Goal: Information Seeking & Learning: Check status

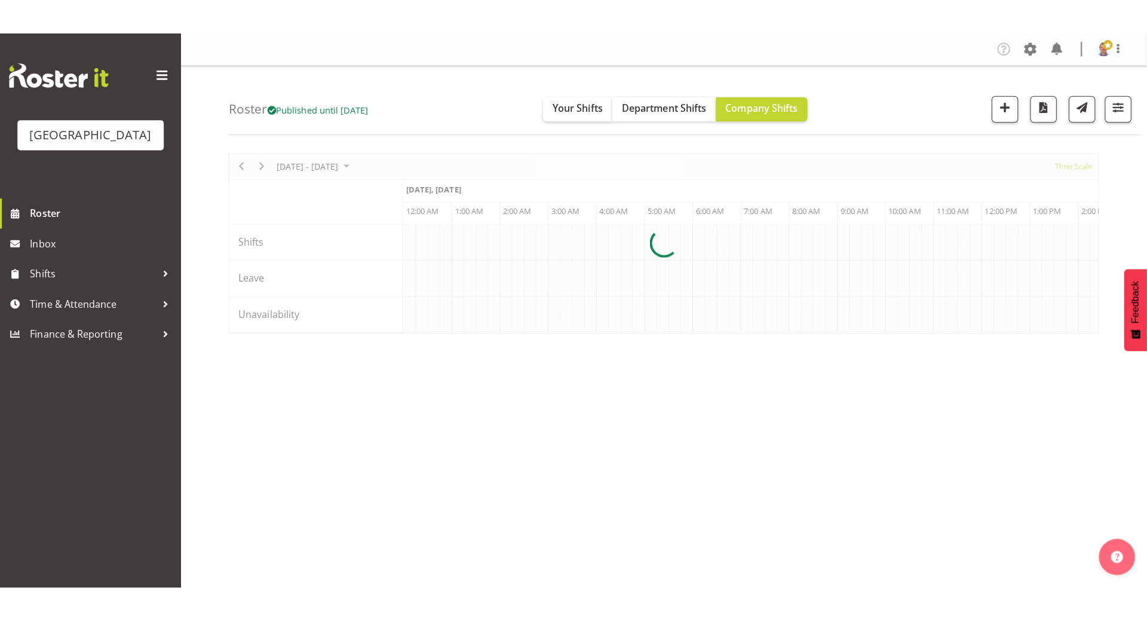
scroll to position [0, 4587]
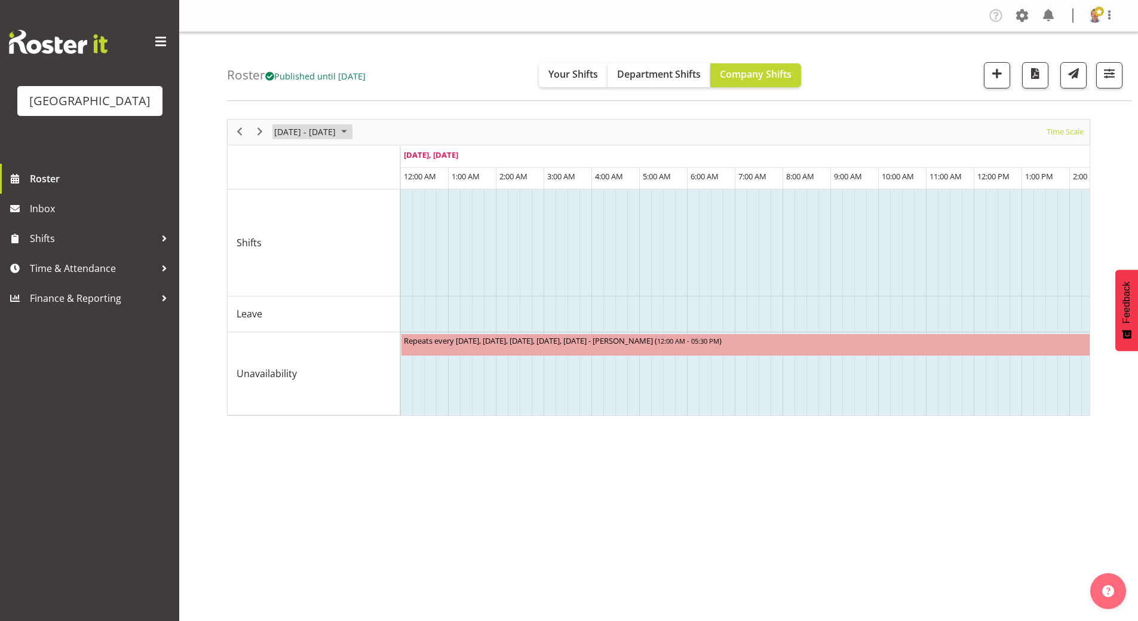
click at [351, 131] on span "October 2025" at bounding box center [344, 131] width 14 height 15
click at [281, 285] on span "27" at bounding box center [287, 284] width 18 height 18
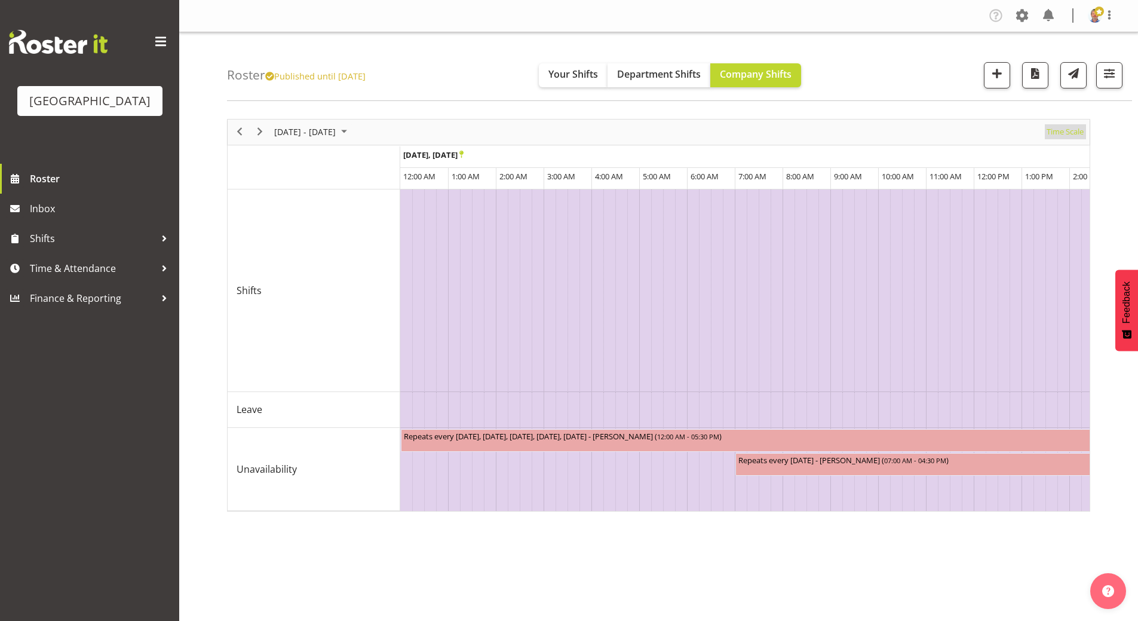
click at [1059, 135] on span "Time Scale" at bounding box center [1064, 131] width 39 height 15
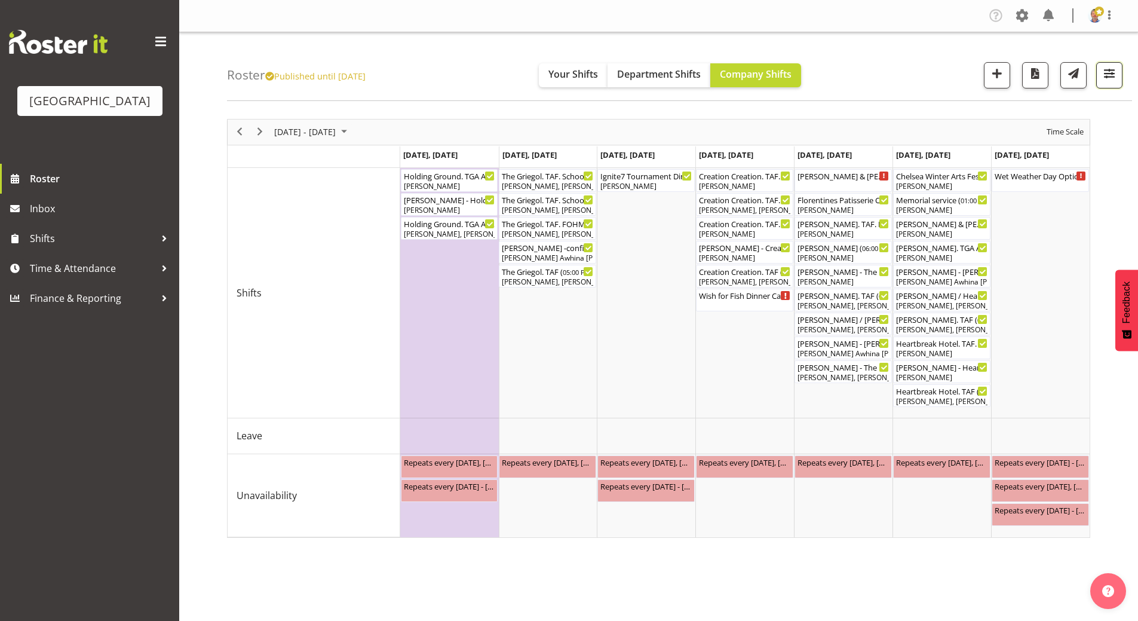
click at [1108, 72] on span "button" at bounding box center [1109, 74] width 16 height 16
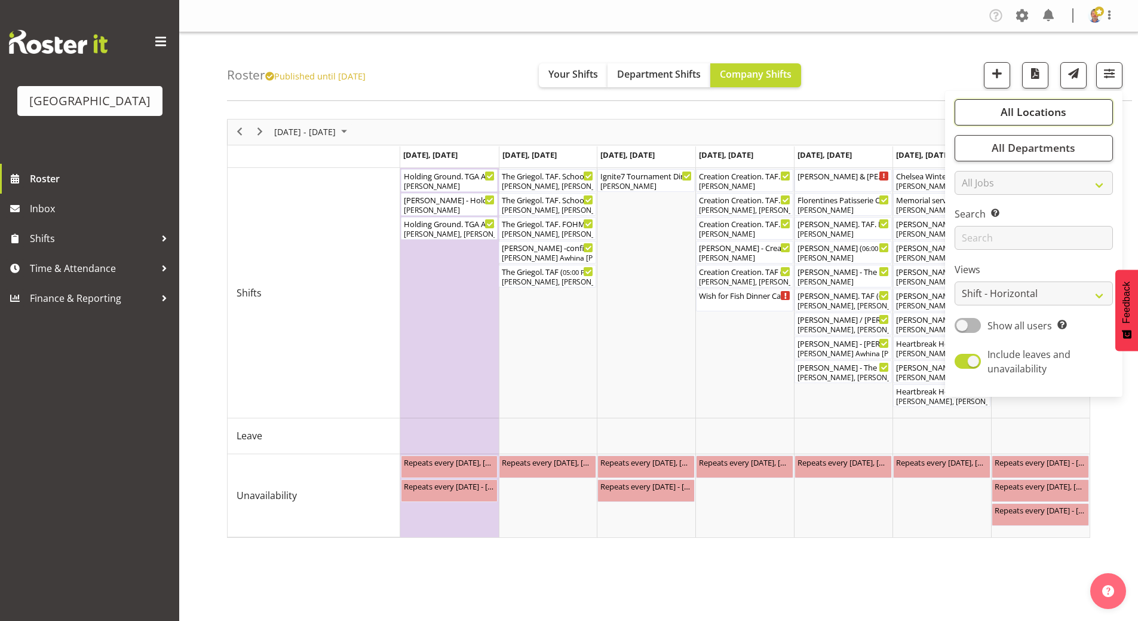
click at [1031, 113] on span "All Locations" at bounding box center [1033, 112] width 66 height 14
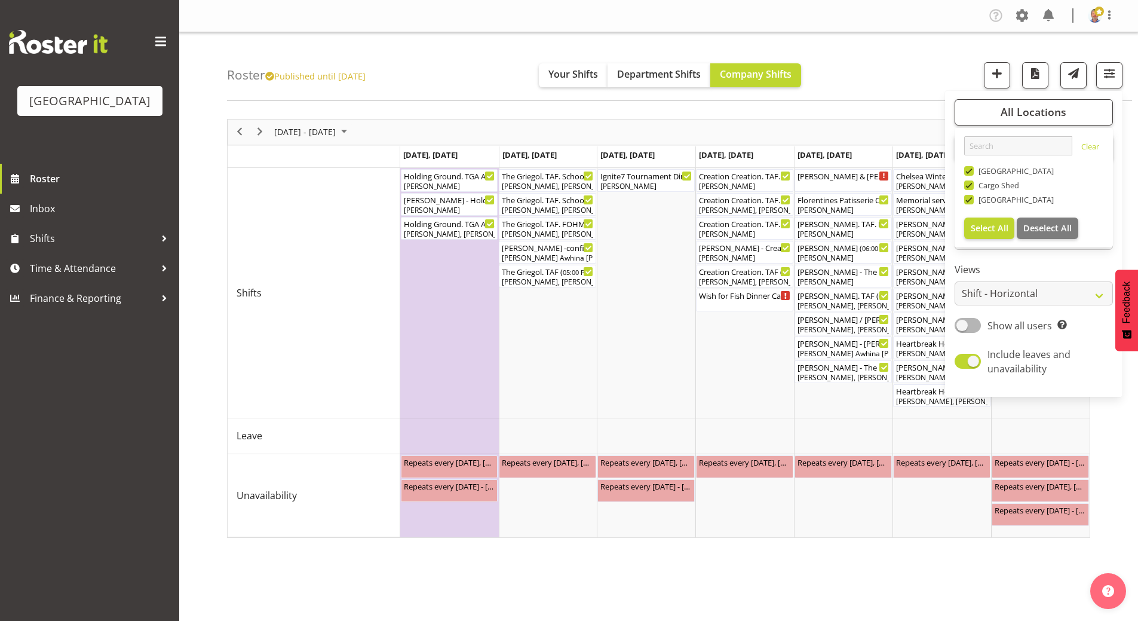
click at [969, 168] on span at bounding box center [969, 171] width 10 height 10
click at [969, 168] on input "[GEOGRAPHIC_DATA]" at bounding box center [968, 171] width 8 height 8
checkbox input "false"
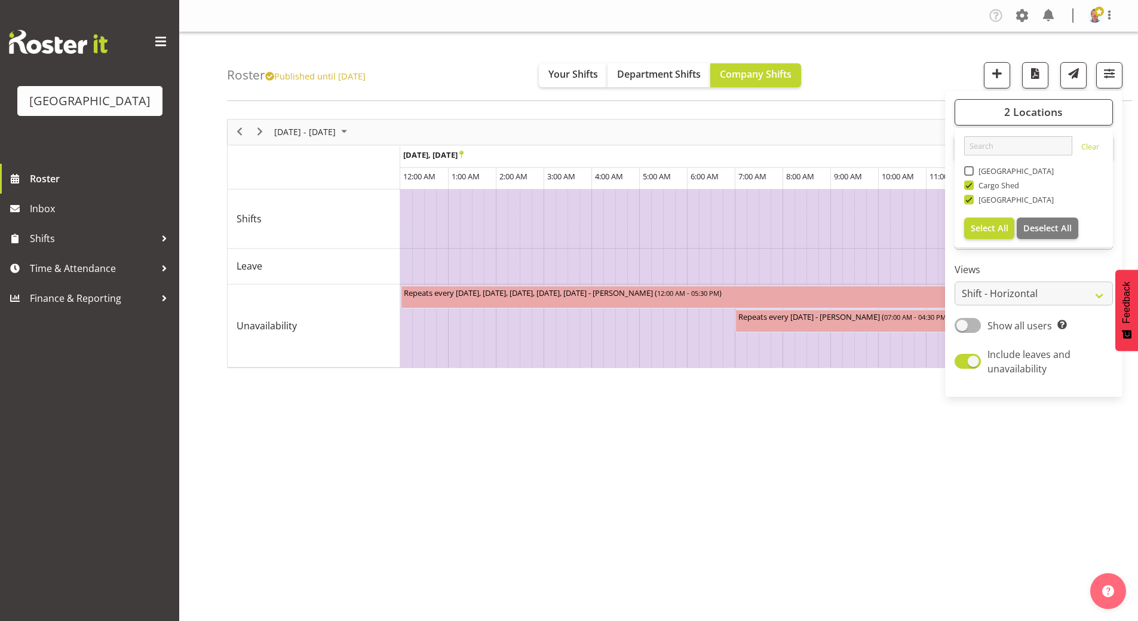
click at [969, 185] on span at bounding box center [969, 185] width 10 height 10
click at [969, 185] on input "Cargo Shed" at bounding box center [968, 185] width 8 height 8
checkbox input "false"
click at [880, 420] on div "[DATE] - [DATE] [DATE] Day Week Fortnight Month calendar Month Agenda Time Scal…" at bounding box center [682, 349] width 911 height 478
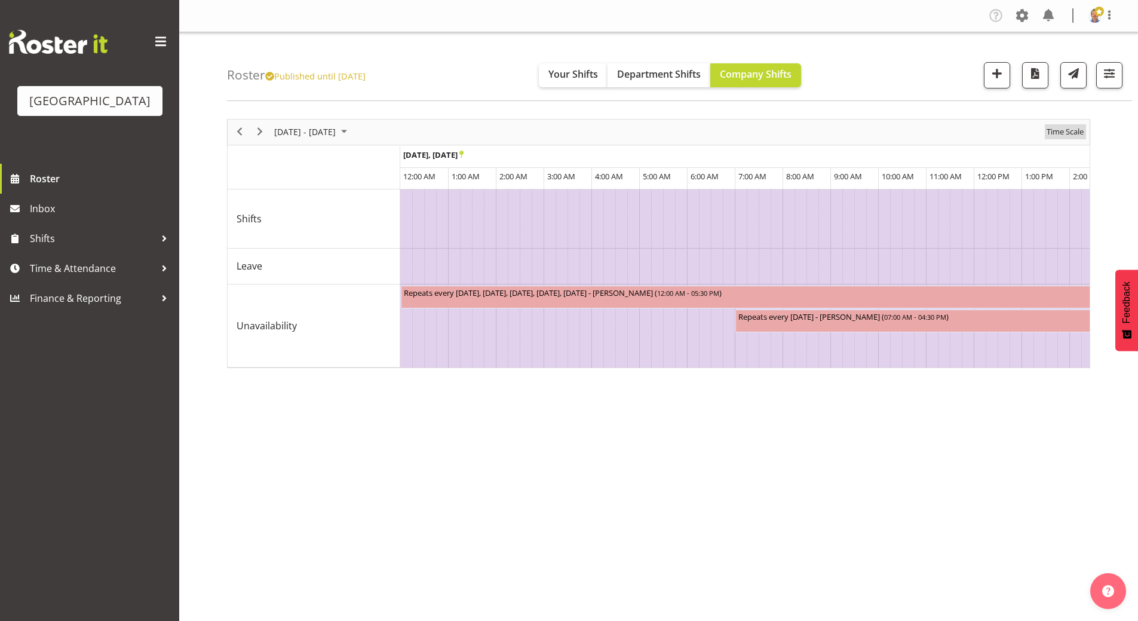
click at [1063, 133] on span "Time Scale" at bounding box center [1064, 131] width 39 height 15
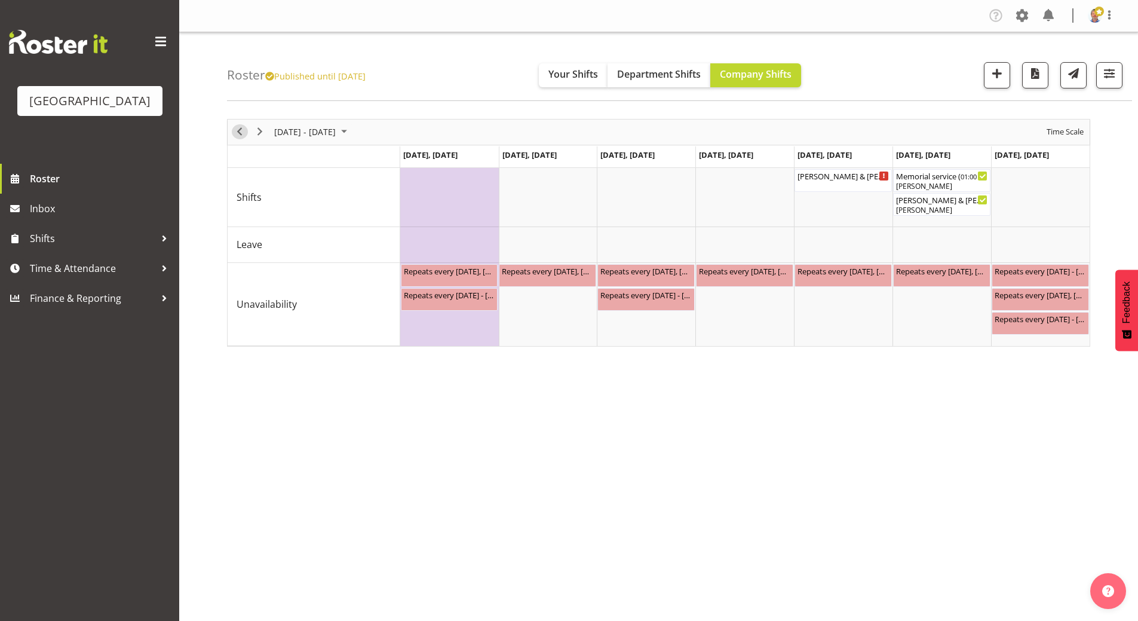
click at [241, 128] on span "Previous" at bounding box center [239, 131] width 14 height 15
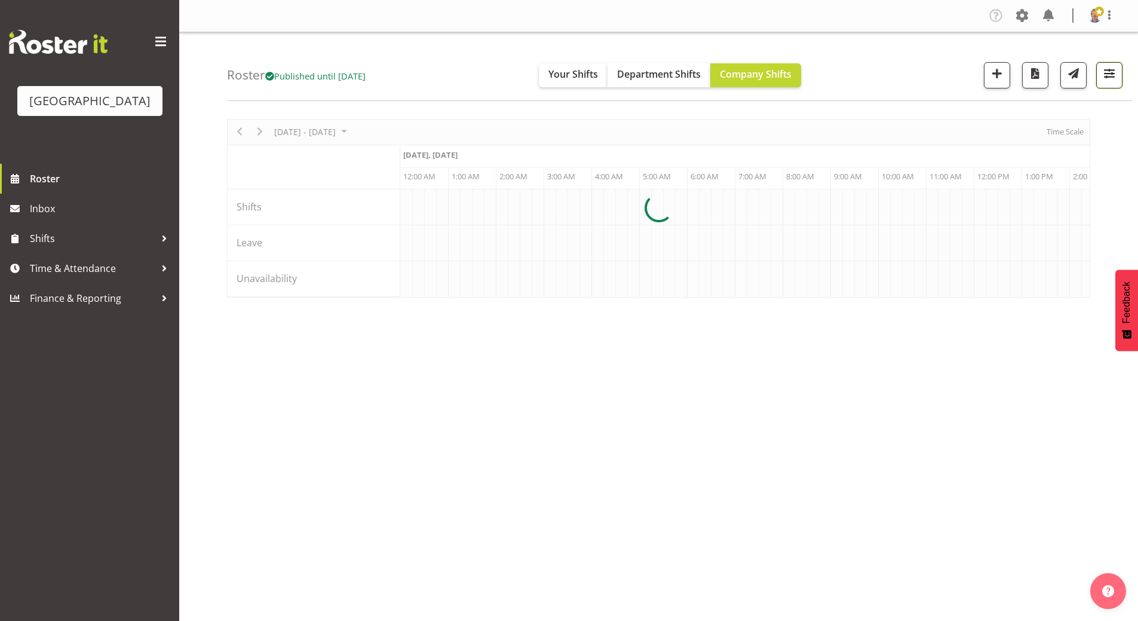
click at [1110, 72] on span "button" at bounding box center [1109, 74] width 16 height 16
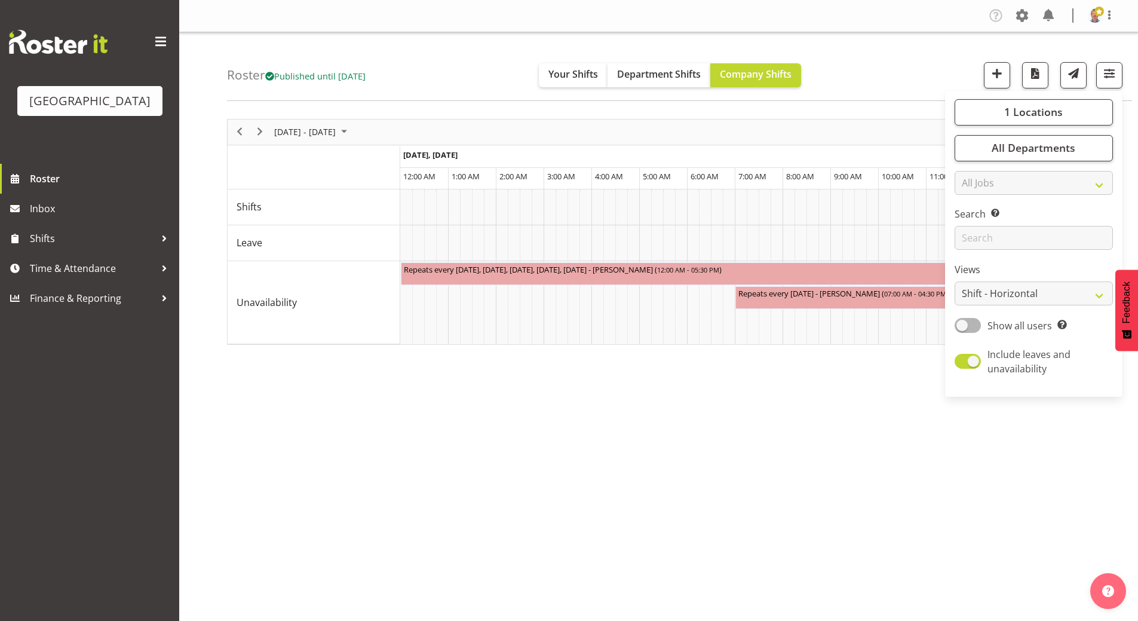
click at [750, 432] on div "[DATE] - [DATE] [DATE] Day Week Fortnight Month calendar Month Agenda Time Scal…" at bounding box center [682, 349] width 911 height 478
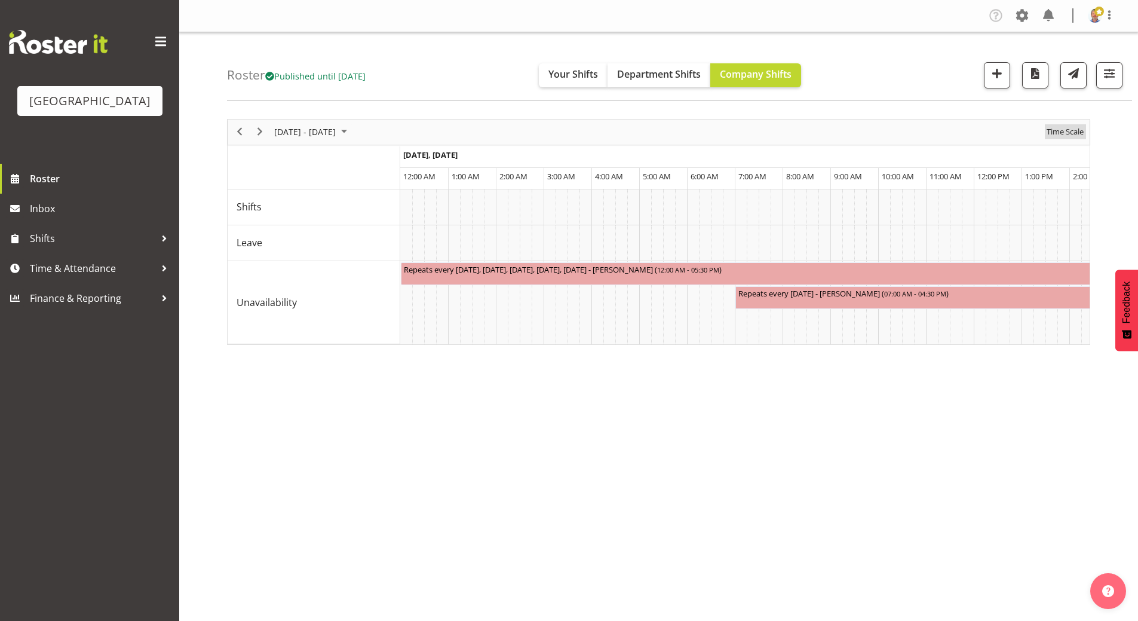
click at [1063, 134] on span "Time Scale" at bounding box center [1064, 131] width 39 height 15
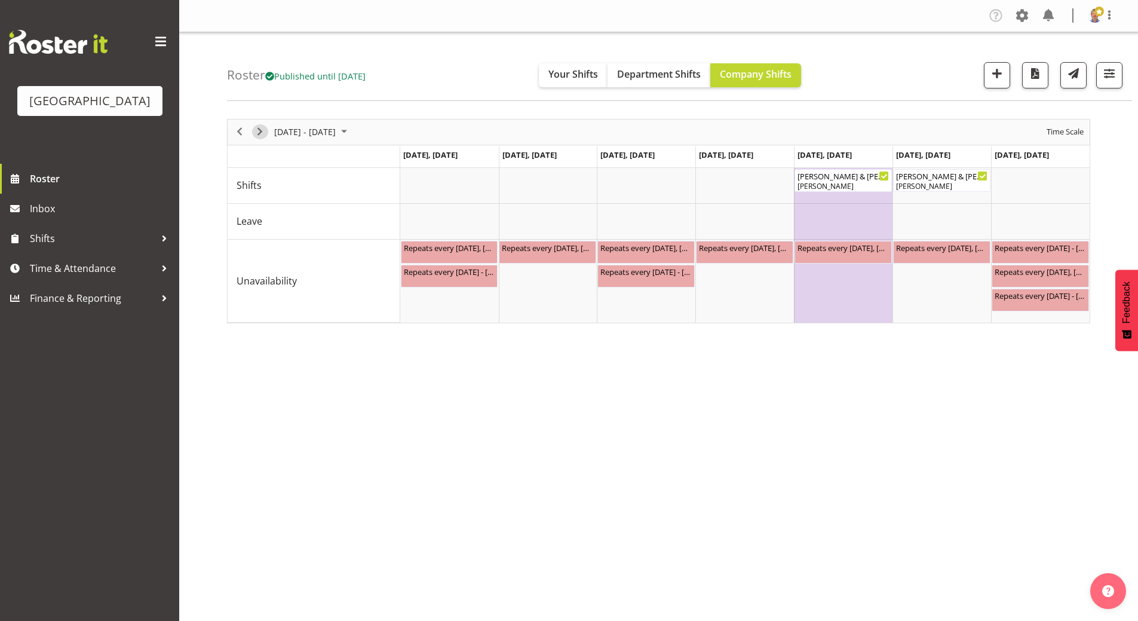
click at [256, 128] on span "Next" at bounding box center [260, 131] width 14 height 15
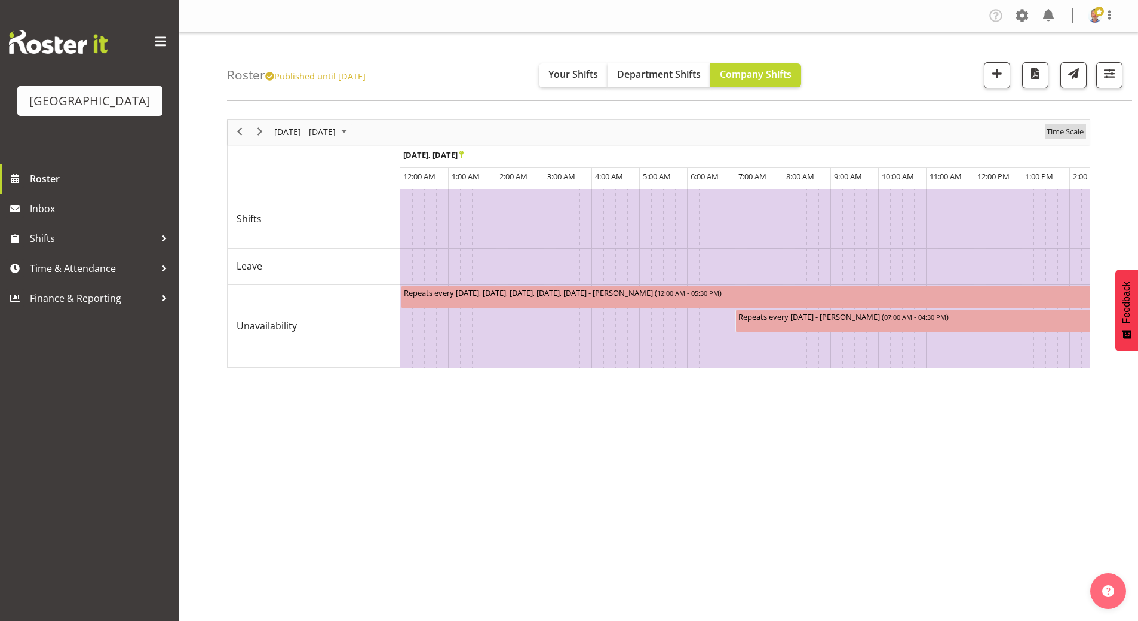
click at [1064, 133] on span "Time Scale" at bounding box center [1064, 131] width 39 height 15
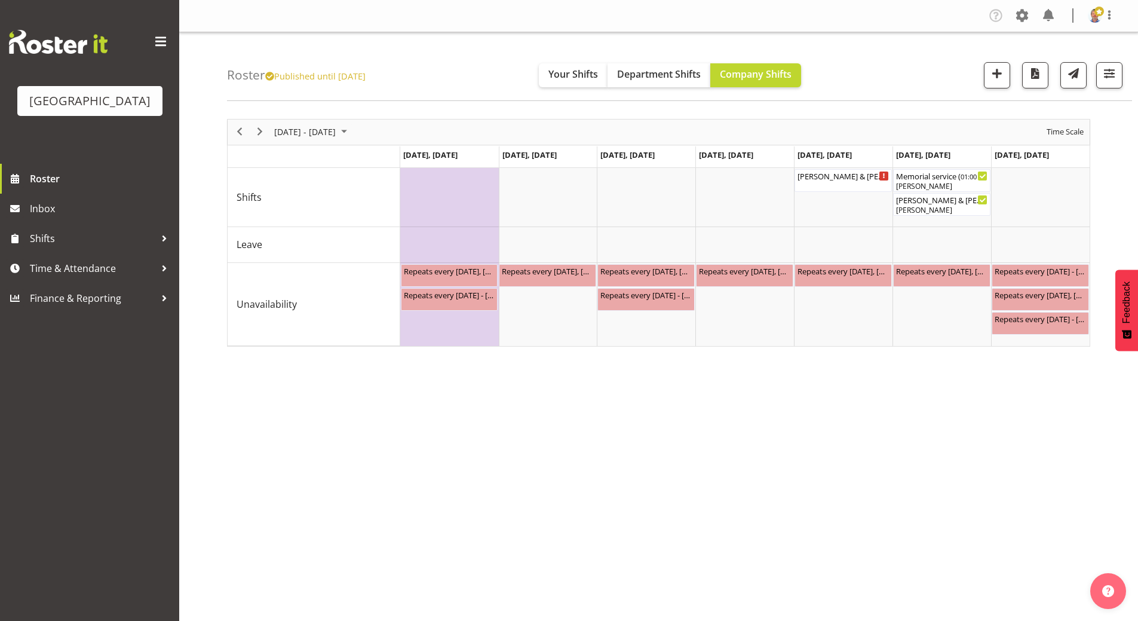
click at [1114, 171] on div "[DATE] - [DATE] [DATE] Day Week Fortnight Month calendar Month Agenda Time Scal…" at bounding box center [682, 349] width 911 height 478
click at [941, 178] on div "Memorial service ( 01:00 PM - 05:00 PM )" at bounding box center [941, 175] width 93 height 12
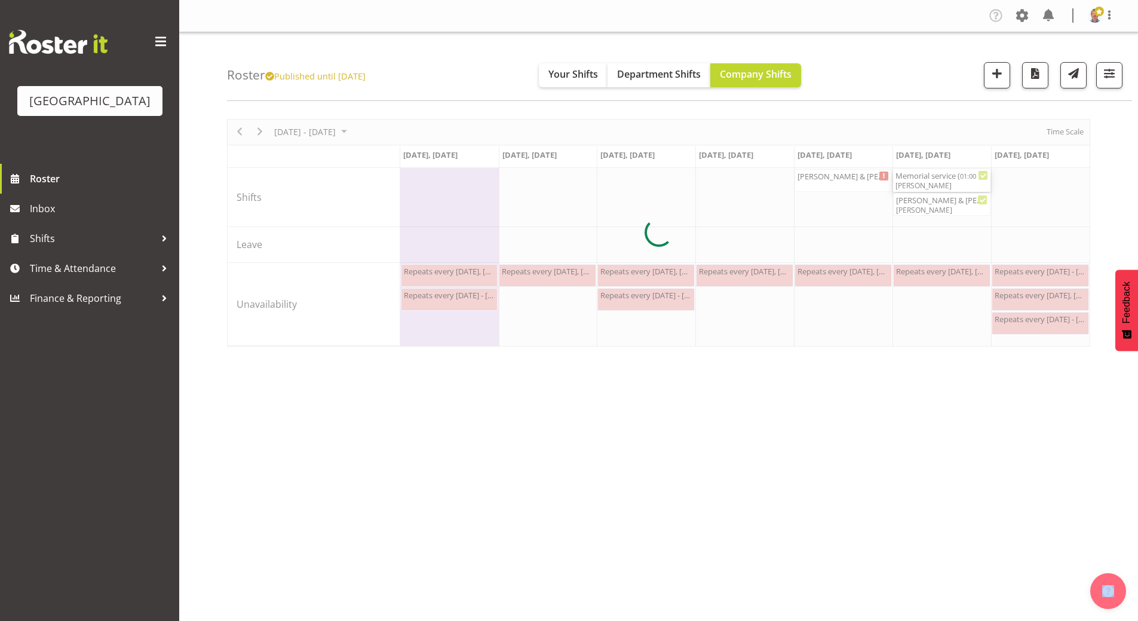
click at [941, 178] on div at bounding box center [658, 233] width 863 height 228
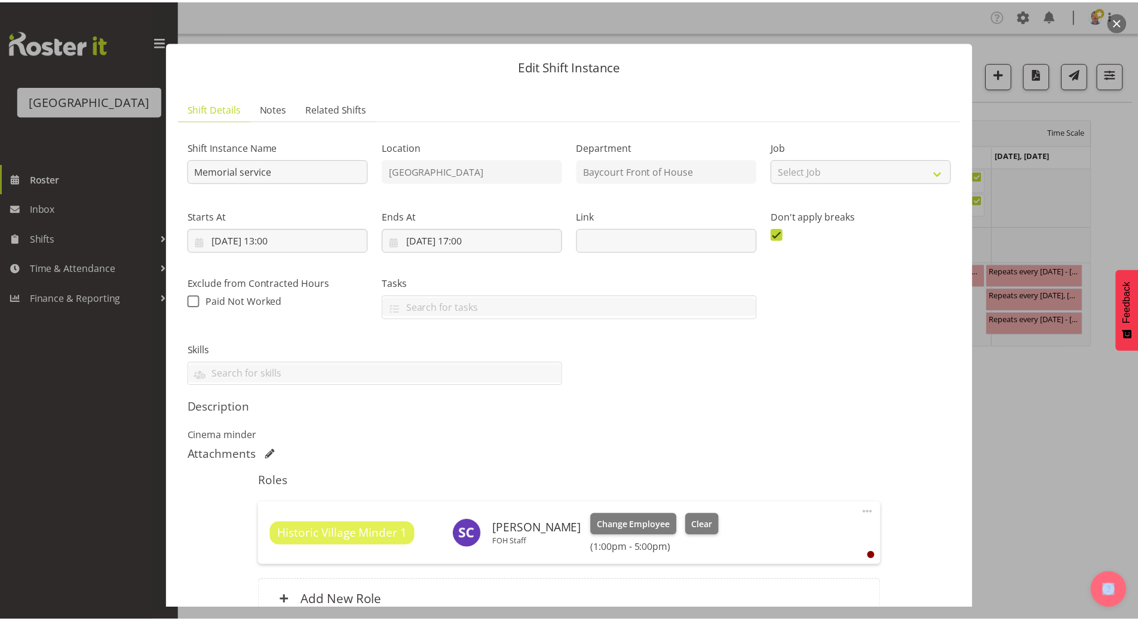
scroll to position [118, 0]
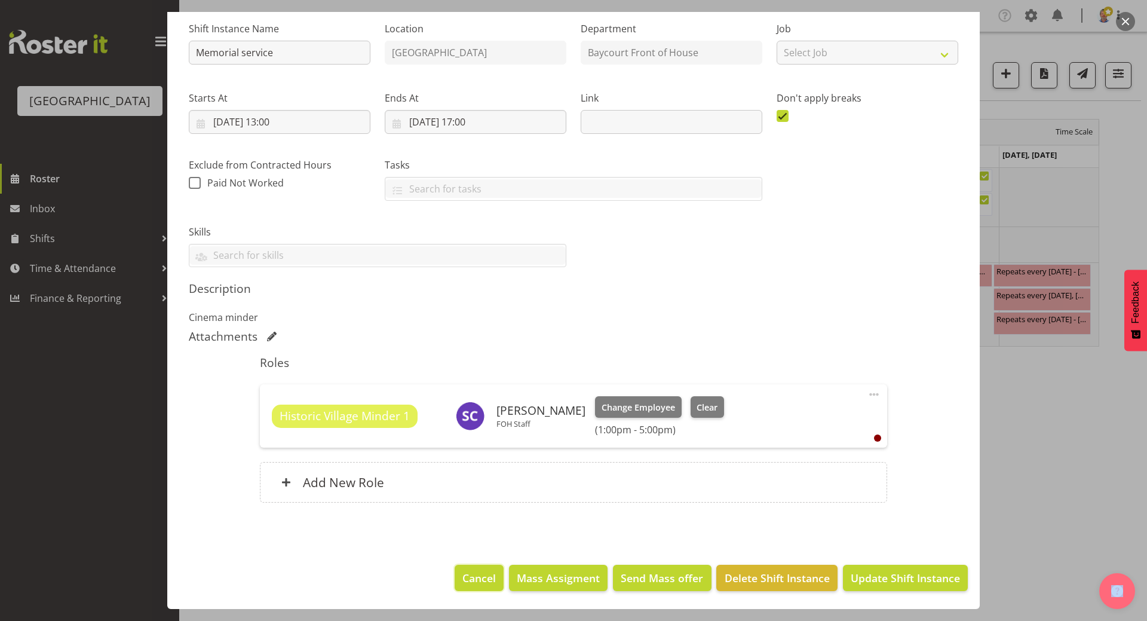
click at [468, 548] on span "Cancel" at bounding box center [478, 578] width 33 height 16
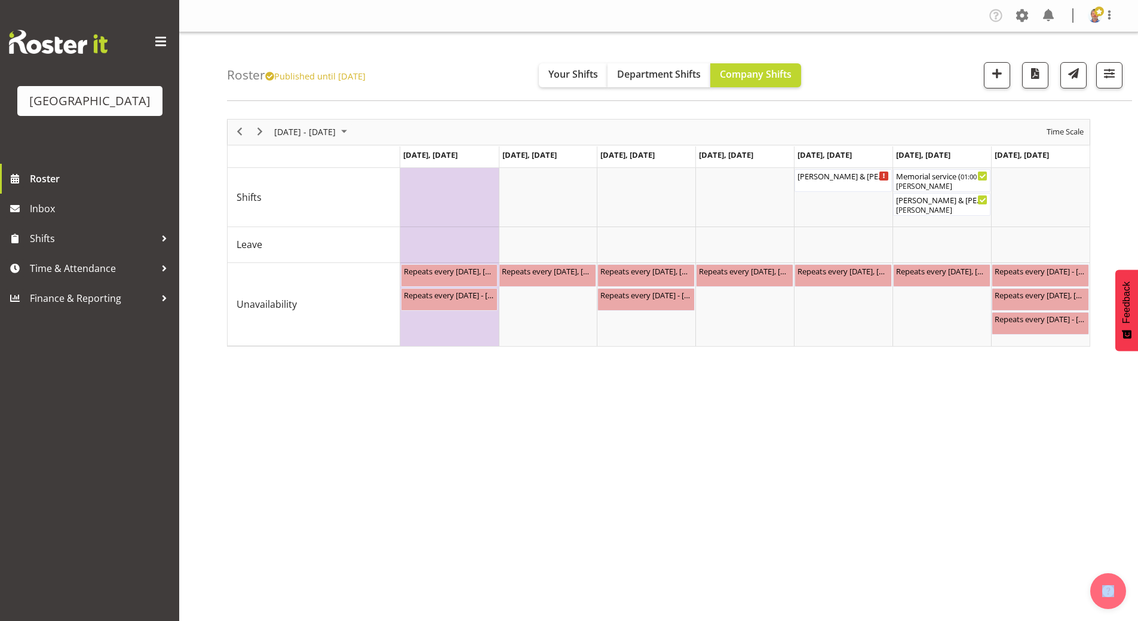
click at [947, 371] on div "[DATE] - [DATE] [DATE] Day Week Fortnight Month calendar Month Agenda Time Scal…" at bounding box center [682, 349] width 911 height 478
click at [265, 129] on span "Next" at bounding box center [260, 131] width 14 height 15
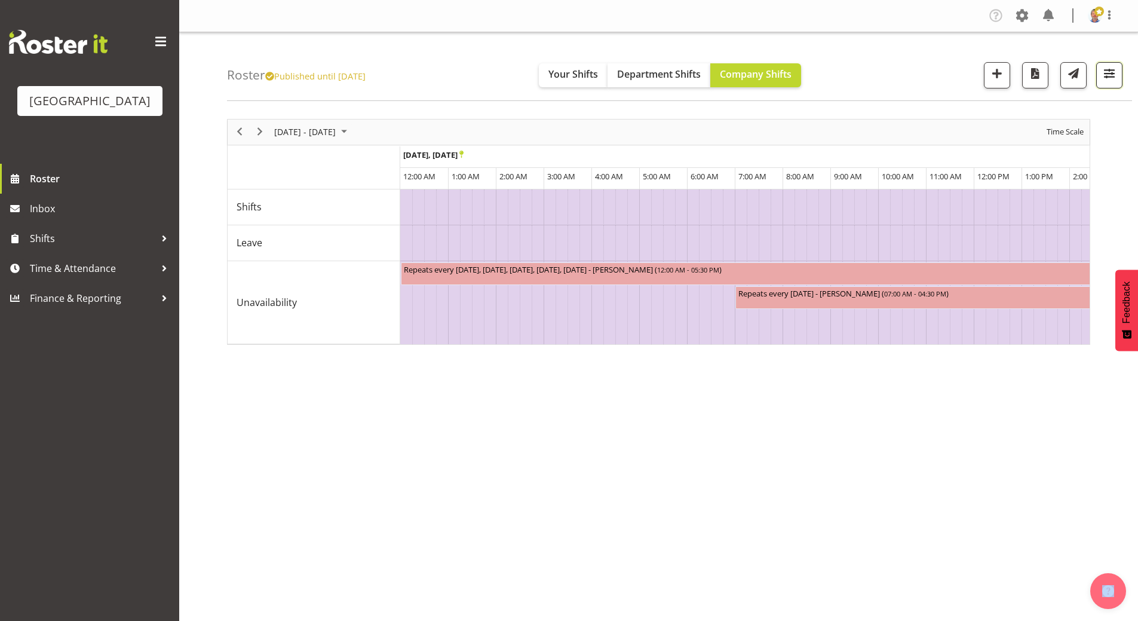
click at [1108, 72] on span "button" at bounding box center [1109, 74] width 16 height 16
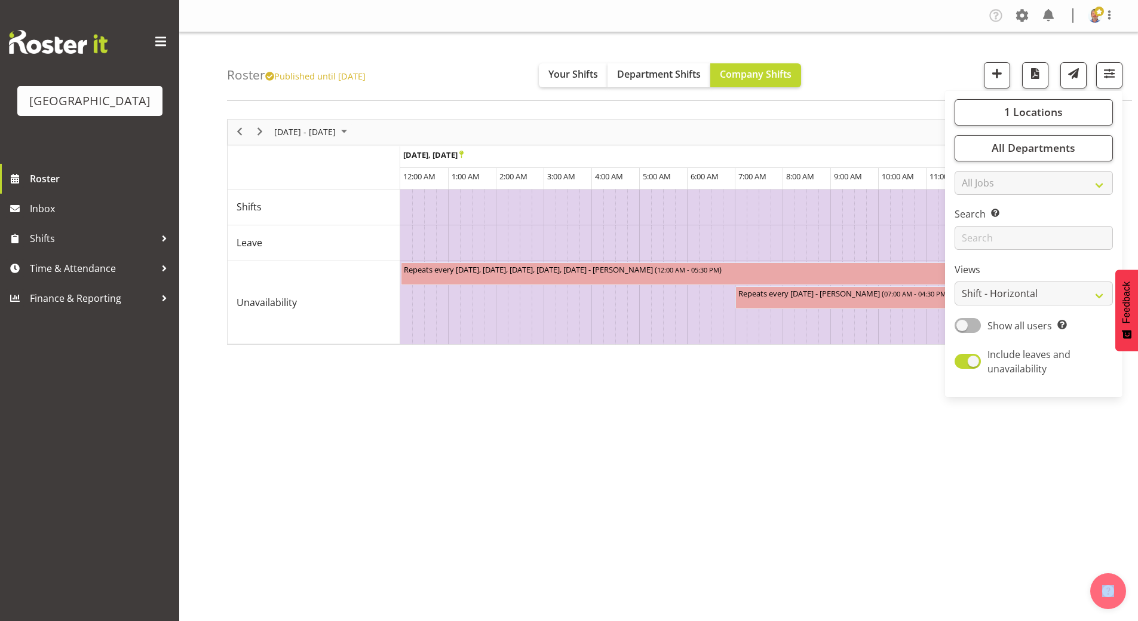
click at [431, 112] on div "[DATE] - [DATE] [DATE] Day Week Fortnight Month calendar Month Agenda Time Scal…" at bounding box center [682, 349] width 911 height 478
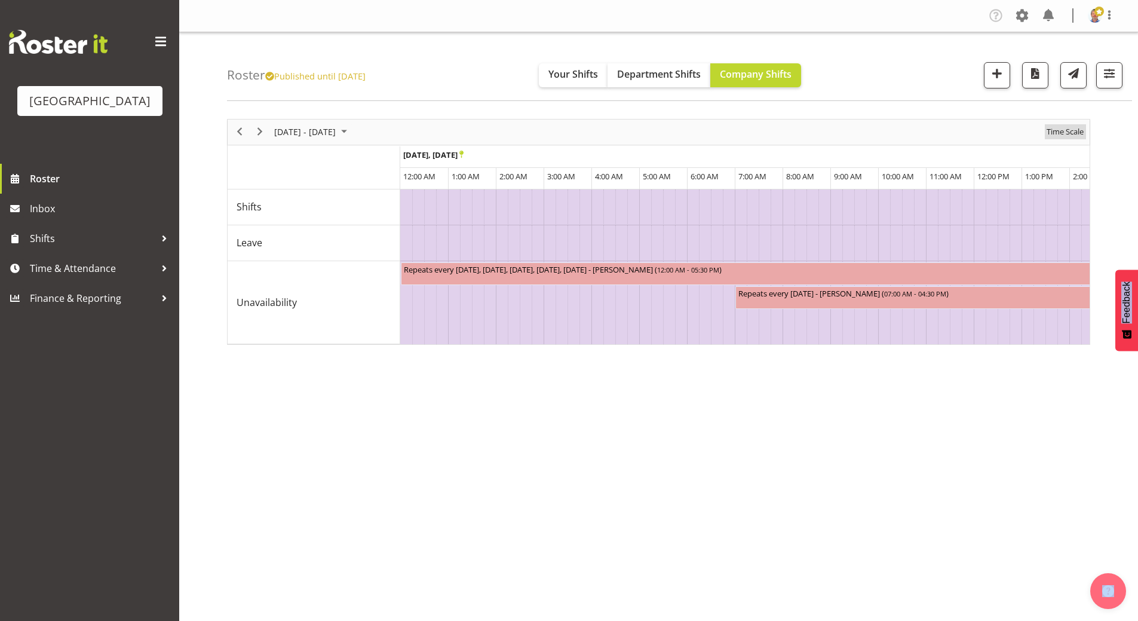
click at [1066, 132] on span "Time Scale" at bounding box center [1064, 131] width 39 height 15
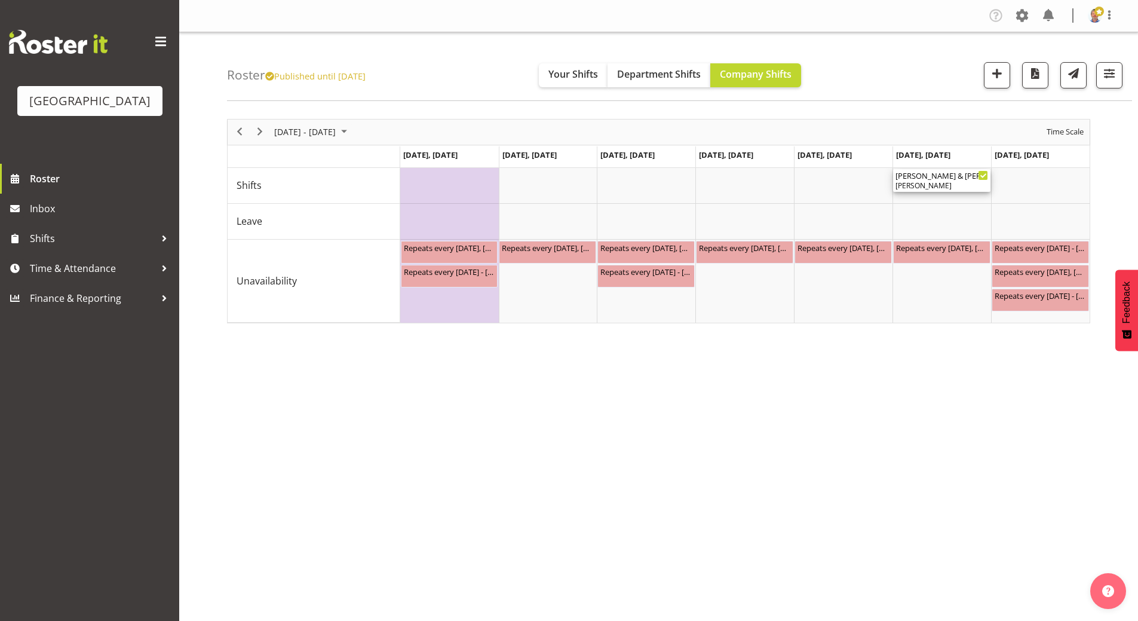
click at [934, 180] on div "[PERSON_NAME] & [PERSON_NAME] Wedding ( 09:00 AM - 01:00 PM ) [PERSON_NAME]" at bounding box center [941, 180] width 93 height 23
click at [0, 0] on div at bounding box center [0, 0] width 0 height 0
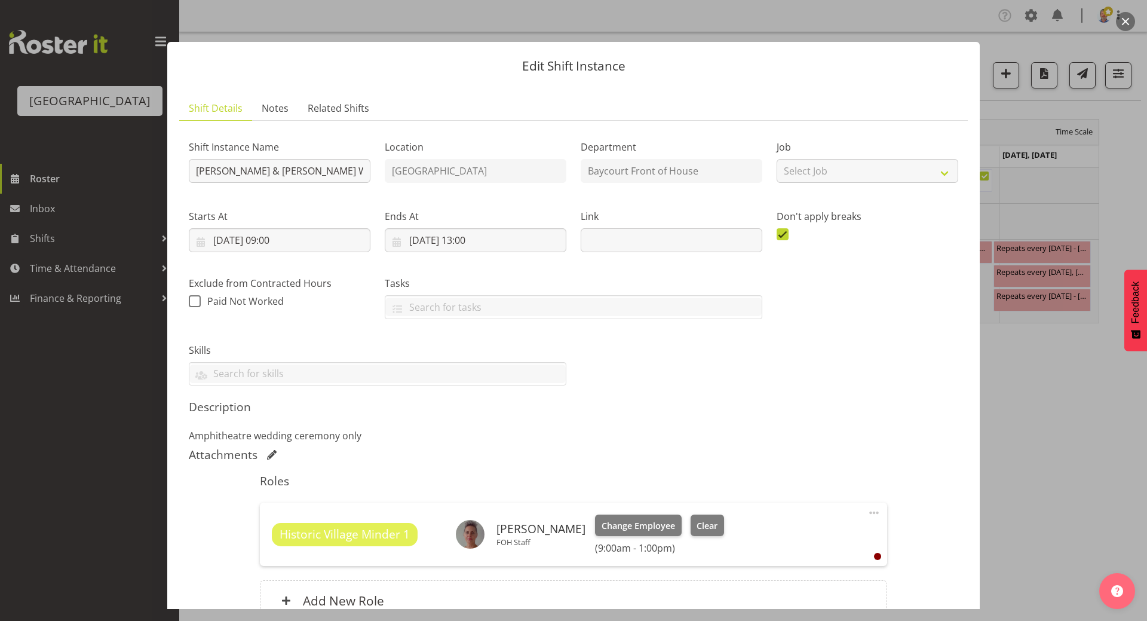
click at [1098, 468] on div at bounding box center [573, 310] width 1147 height 621
